Goal: Task Accomplishment & Management: Manage account settings

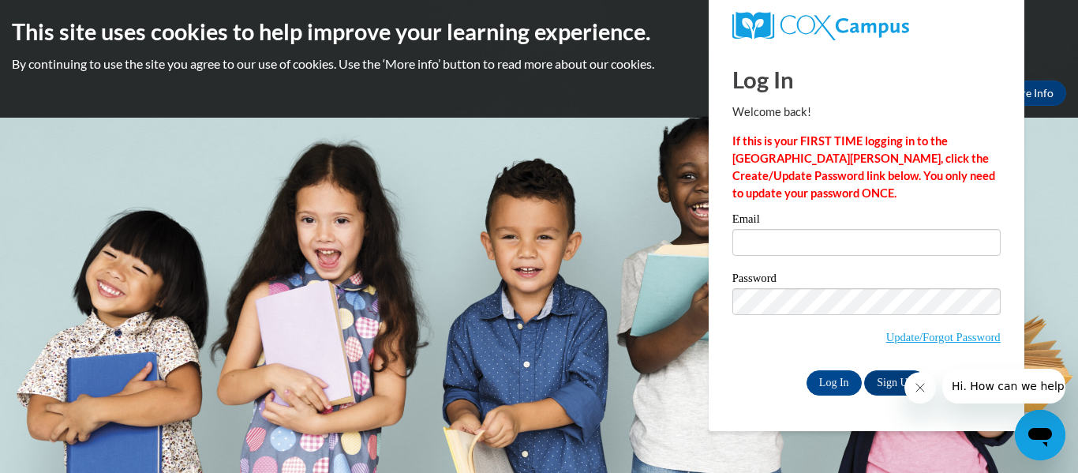
click at [925, 387] on button "Close message from company" at bounding box center [919, 388] width 32 height 32
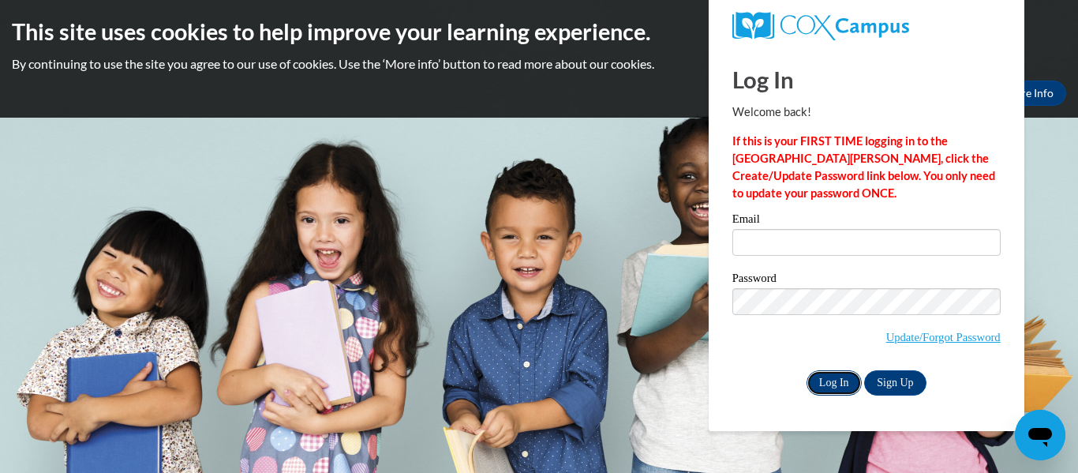
click at [832, 383] on input "Log In" at bounding box center [833, 382] width 55 height 25
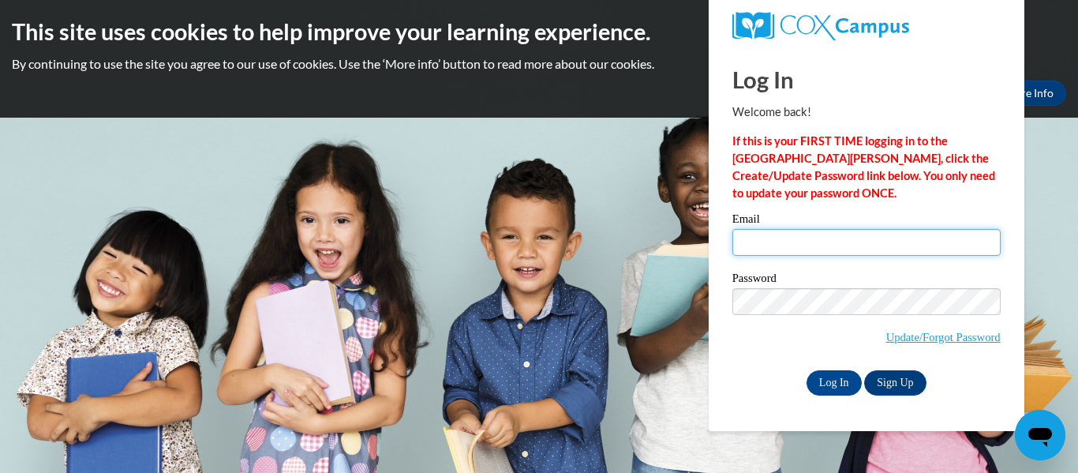
click at [838, 240] on input "Email" at bounding box center [866, 242] width 268 height 27
type input "[EMAIL_ADDRESS][DOMAIN_NAME]"
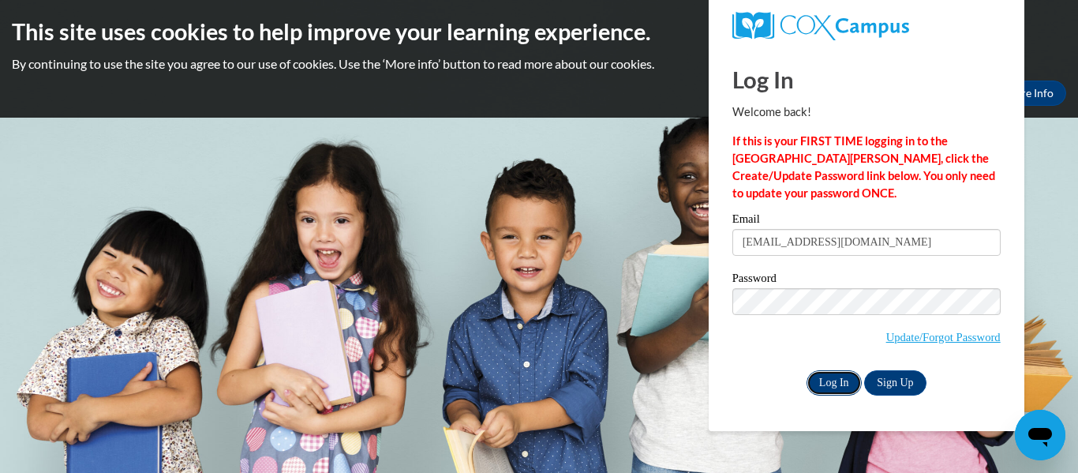
click at [832, 379] on input "Log In" at bounding box center [833, 382] width 55 height 25
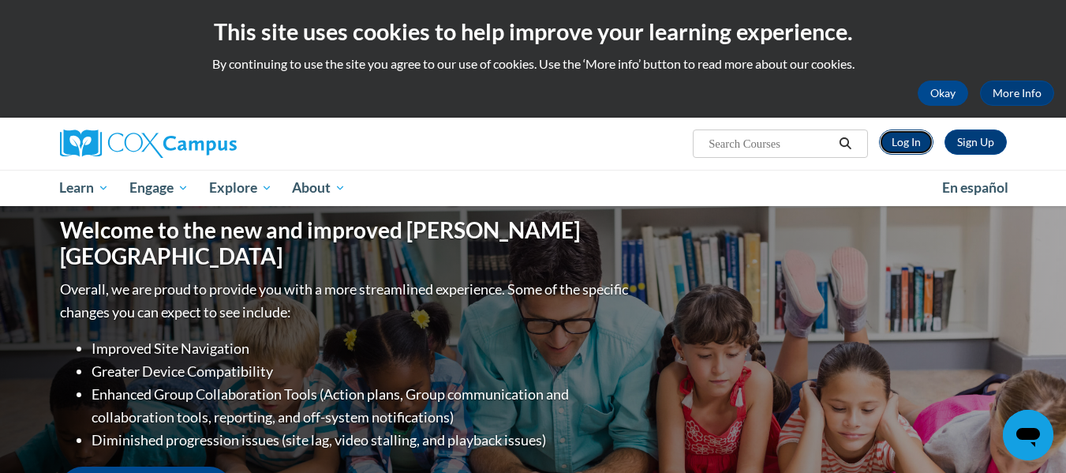
click at [898, 136] on link "Log In" at bounding box center [906, 141] width 54 height 25
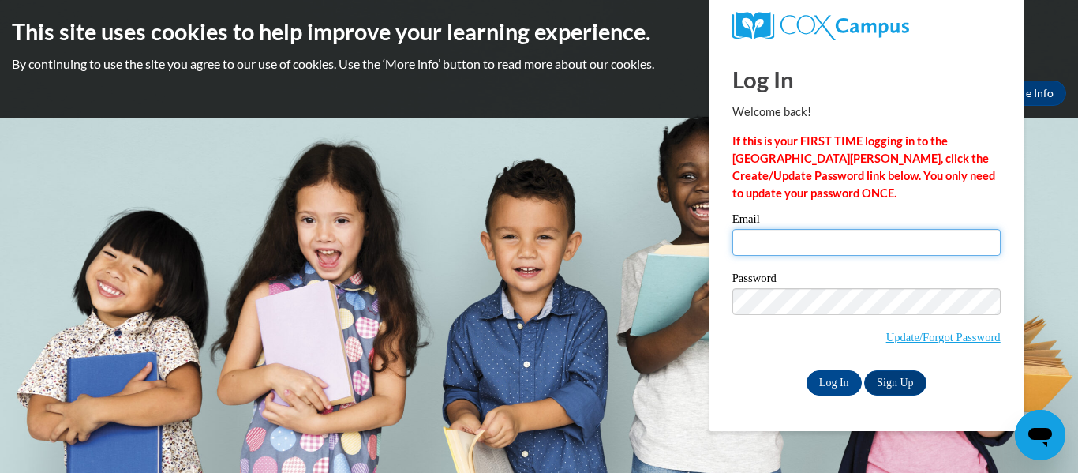
click at [835, 230] on input "Email" at bounding box center [866, 242] width 268 height 27
type input "ageorge@kusd.edu"
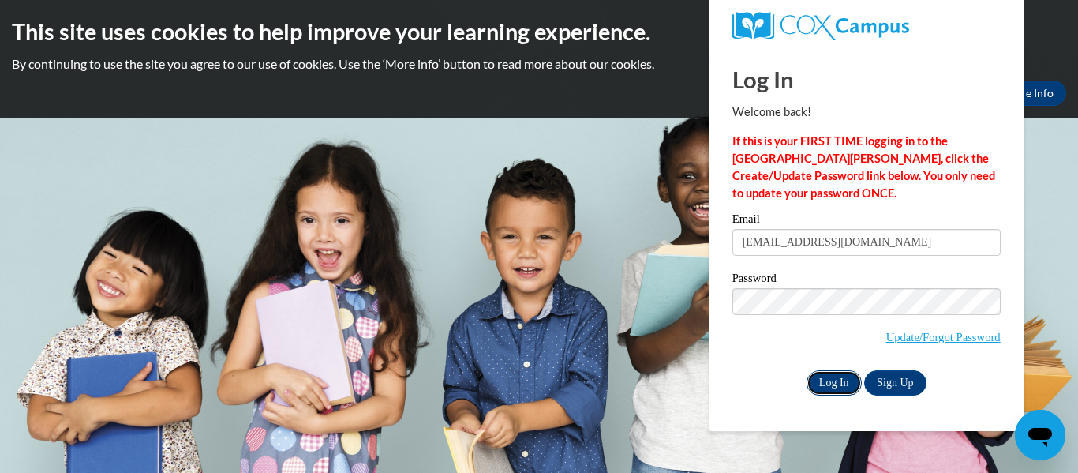
click at [828, 377] on input "Log In" at bounding box center [833, 382] width 55 height 25
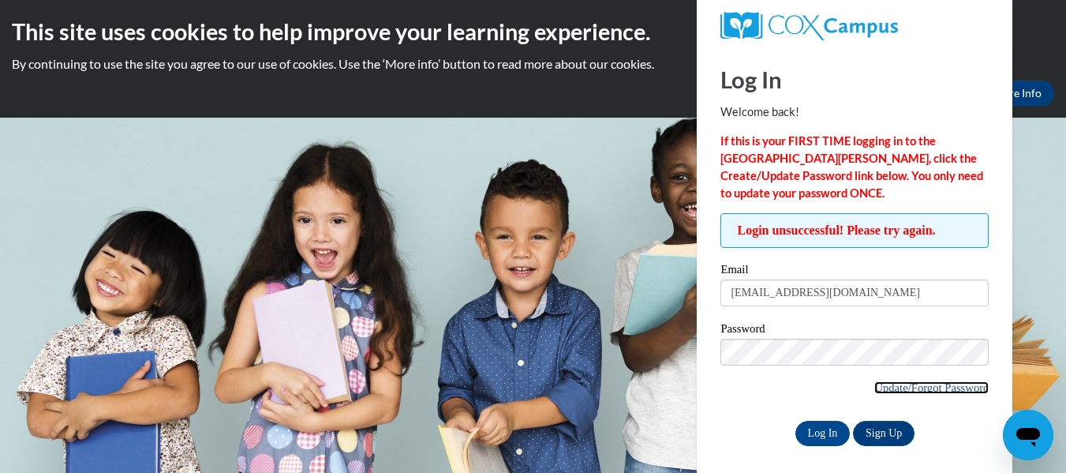
click at [907, 389] on link "Update/Forgot Password" at bounding box center [931, 387] width 114 height 13
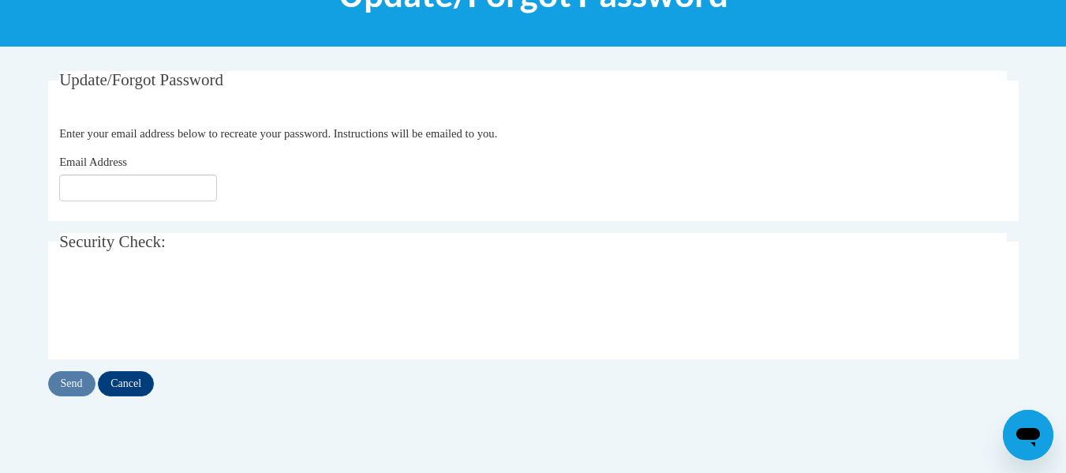
scroll to position [249, 0]
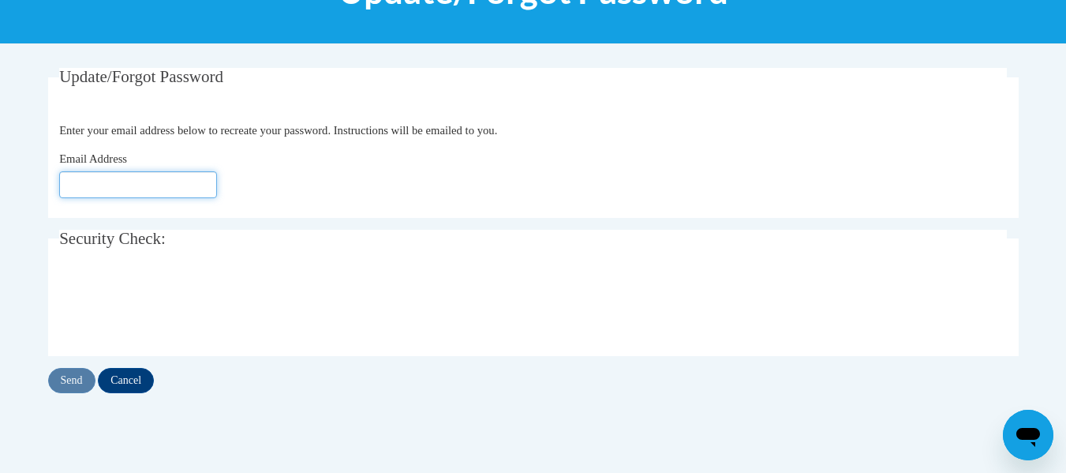
click at [160, 177] on input "Email Address" at bounding box center [138, 184] width 158 height 27
type input "[EMAIL_ADDRESS][DOMAIN_NAME]"
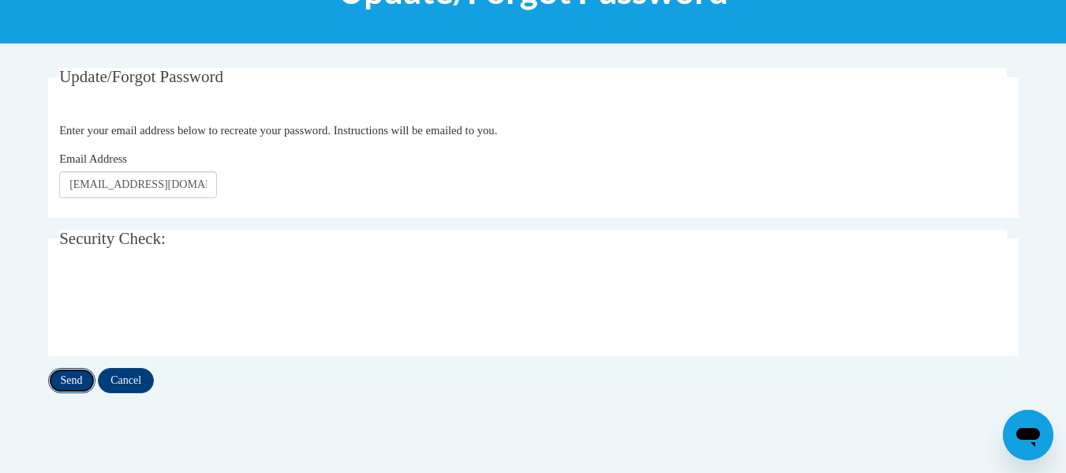
click at [74, 388] on input "Send" at bounding box center [71, 380] width 47 height 25
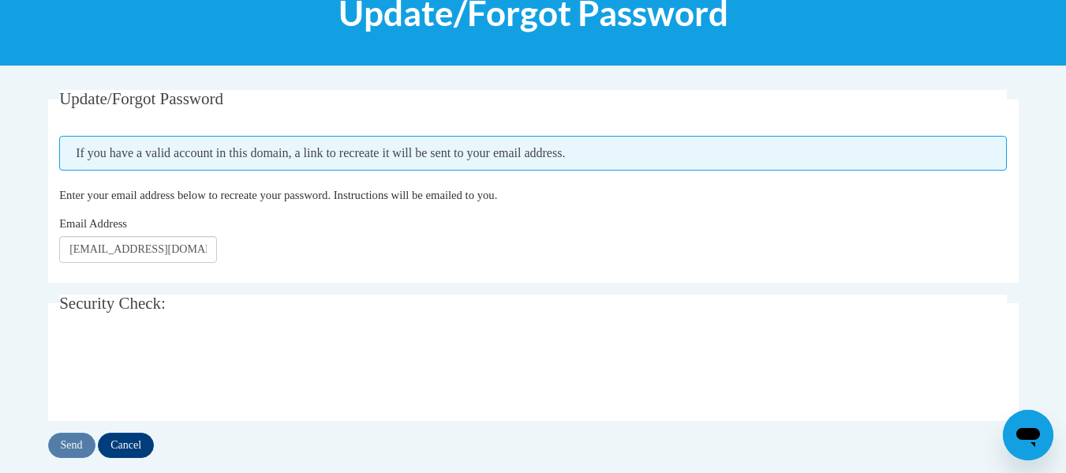
scroll to position [226, 0]
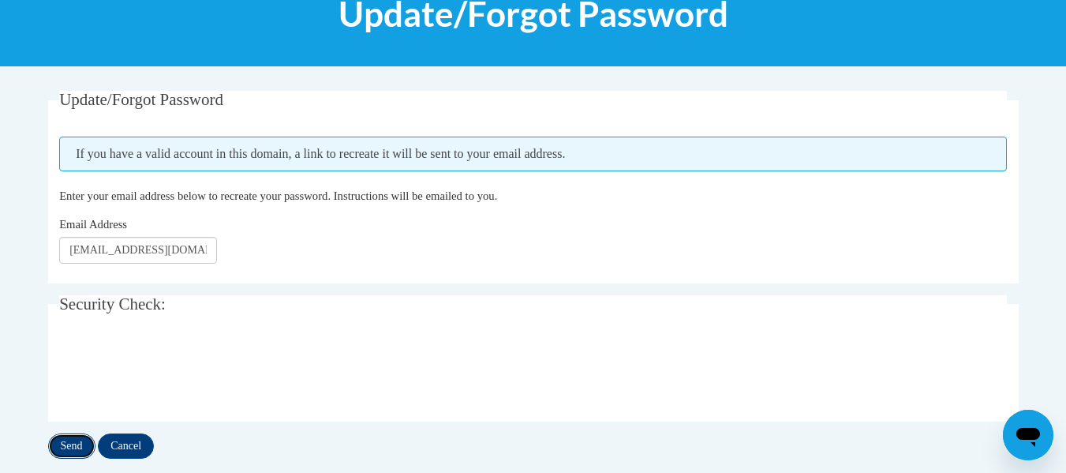
click at [69, 446] on input "Send" at bounding box center [71, 445] width 47 height 25
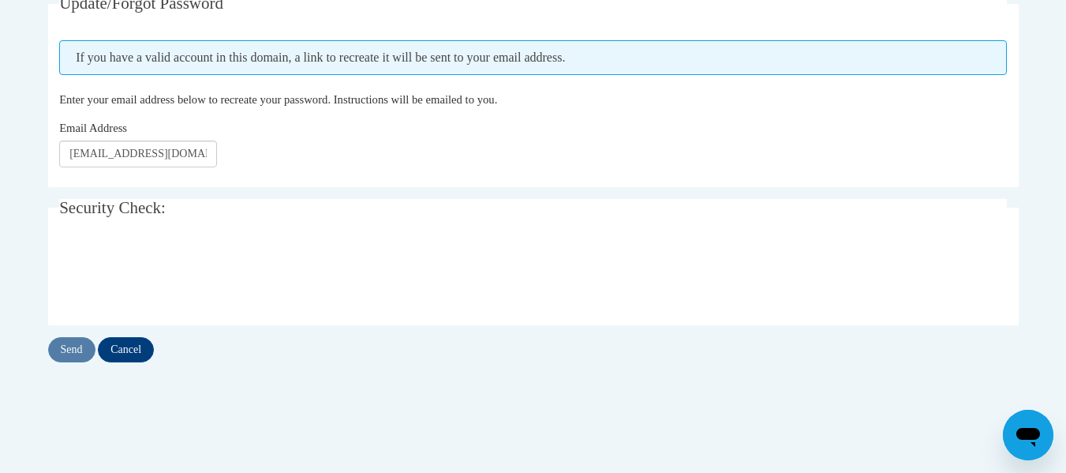
scroll to position [323, 0]
